Goal: Register for event/course

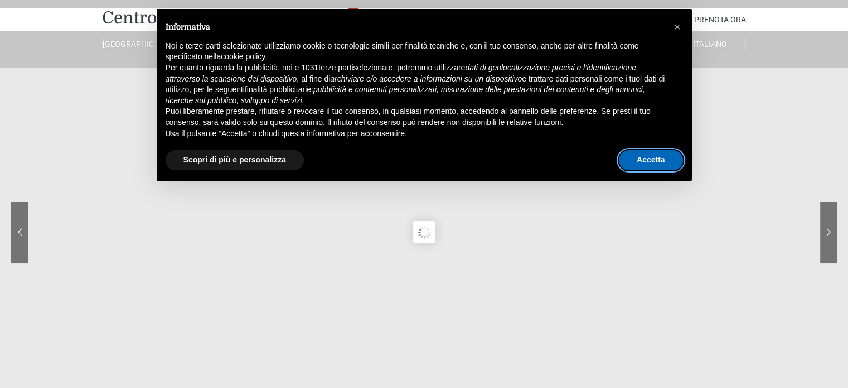
click at [638, 162] on button "Accetta" at bounding box center [651, 160] width 64 height 20
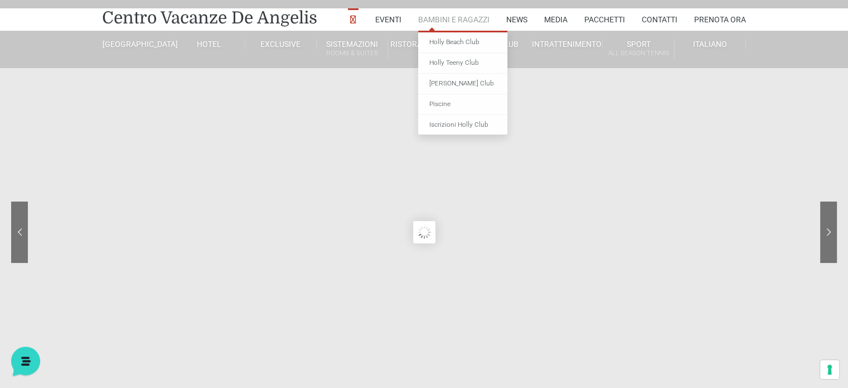
click at [435, 31] on link "Bambini e Ragazzi" at bounding box center [453, 19] width 71 height 22
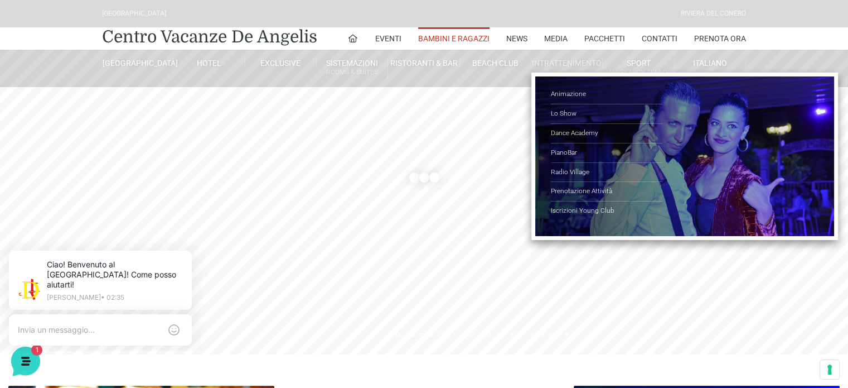
click at [558, 76] on li "Intrattenimento Animazione Lo Show Dance Academy PianoBar Radio Village Prenota…" at bounding box center [566, 63] width 71 height 27
click at [567, 104] on link "Animazione" at bounding box center [607, 95] width 112 height 20
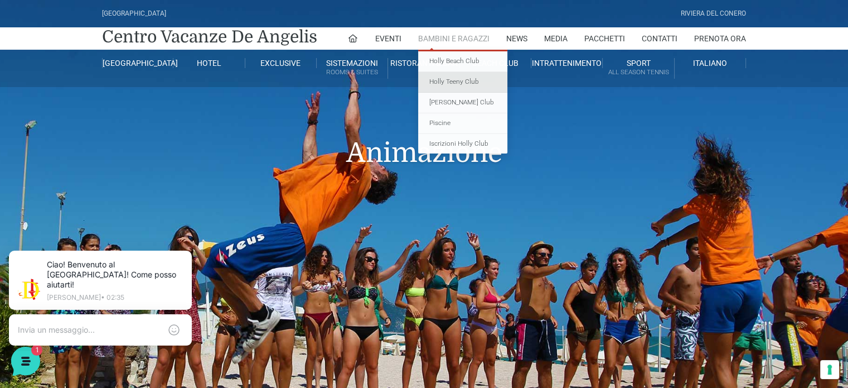
click at [436, 93] on link "Holly Teeny Club" at bounding box center [462, 82] width 89 height 21
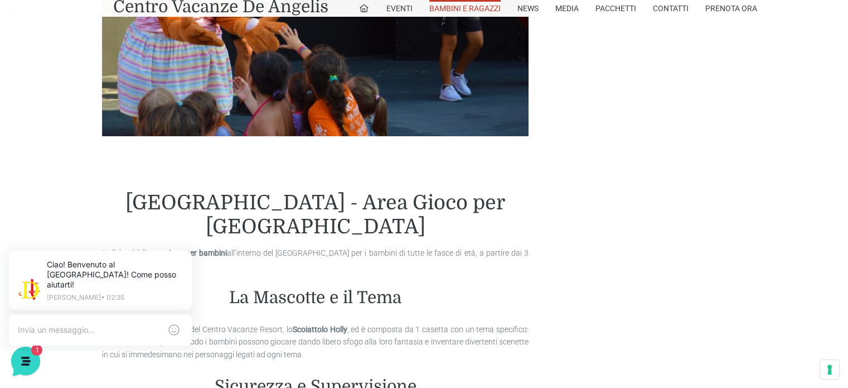
scroll to position [318, 0]
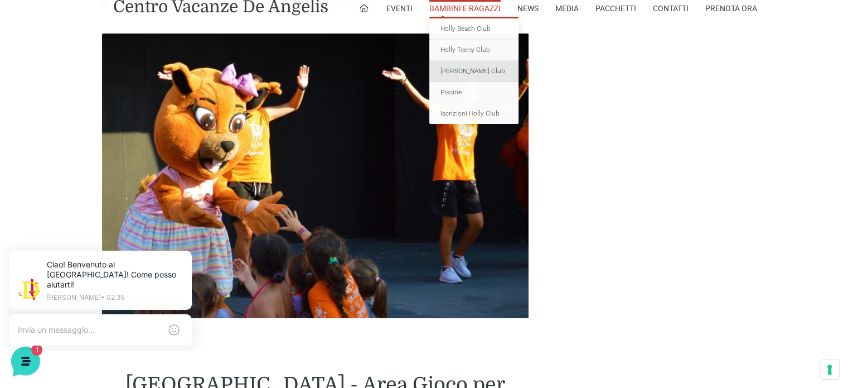
click at [434, 82] on link "[PERSON_NAME] Club" at bounding box center [473, 71] width 89 height 21
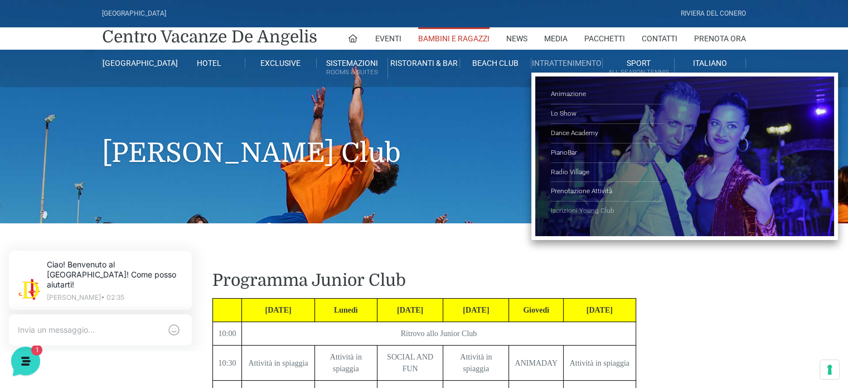
click at [600, 220] on link "Iscrizioni Young Club" at bounding box center [607, 210] width 112 height 19
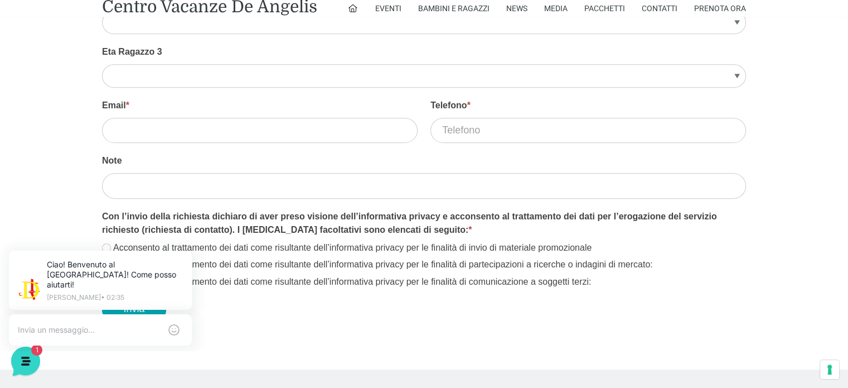
scroll to position [741, 0]
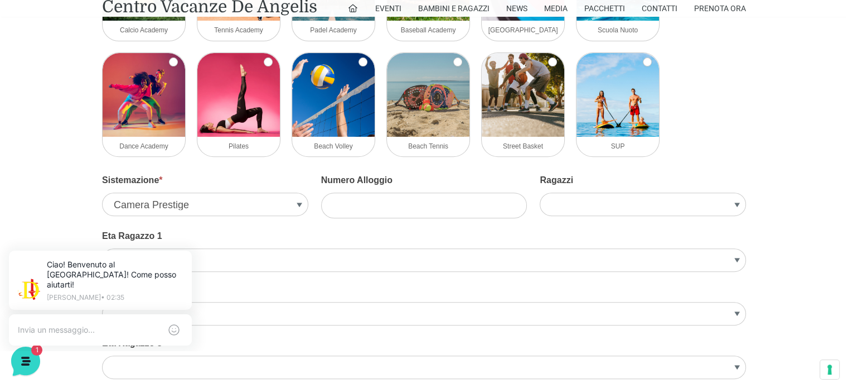
scroll to position [384, 0]
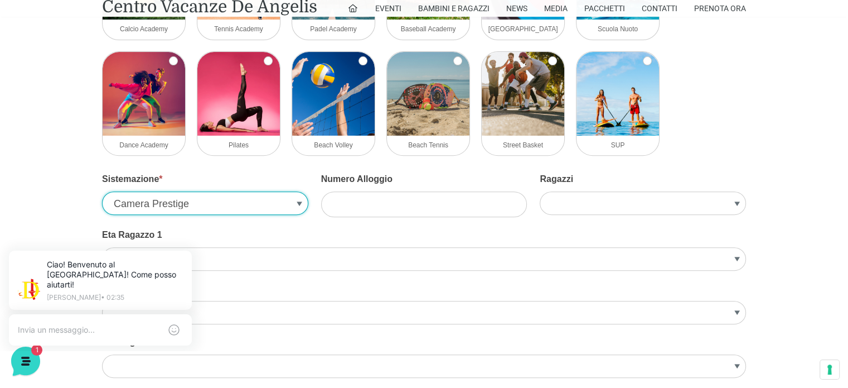
click at [260, 215] on select "Camera Prestige Suite Prestige Villa Trilocale Deluxe Villa Bilocale Deluxe Vil…" at bounding box center [205, 202] width 206 height 23
click at [164, 215] on select "Camera Prestige Suite Prestige Villa Trilocale Deluxe Villa Bilocale Deluxe Vil…" at bounding box center [205, 202] width 206 height 23
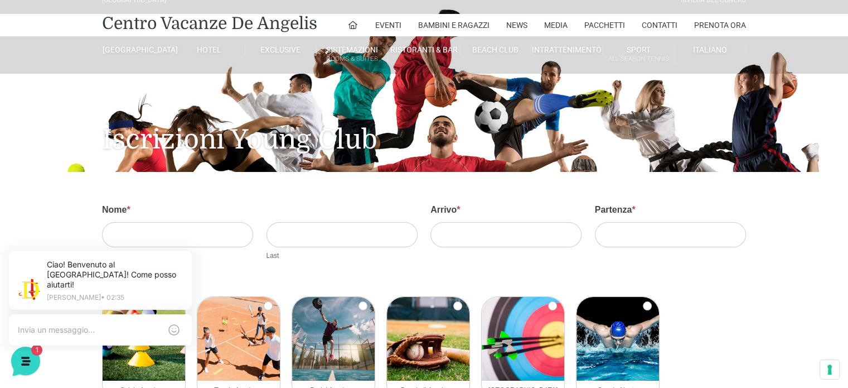
scroll to position [0, 0]
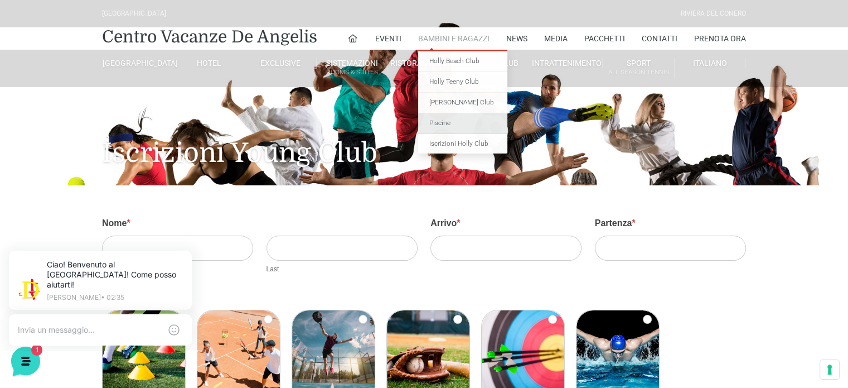
click at [441, 134] on link "Piscine" at bounding box center [462, 123] width 89 height 21
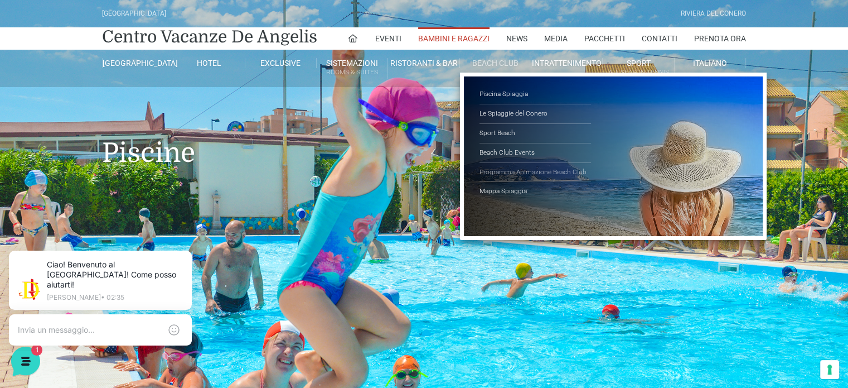
click at [526, 182] on link "Programma Animazione Beach Club" at bounding box center [536, 173] width 112 height 20
